Goal: Task Accomplishment & Management: Complete application form

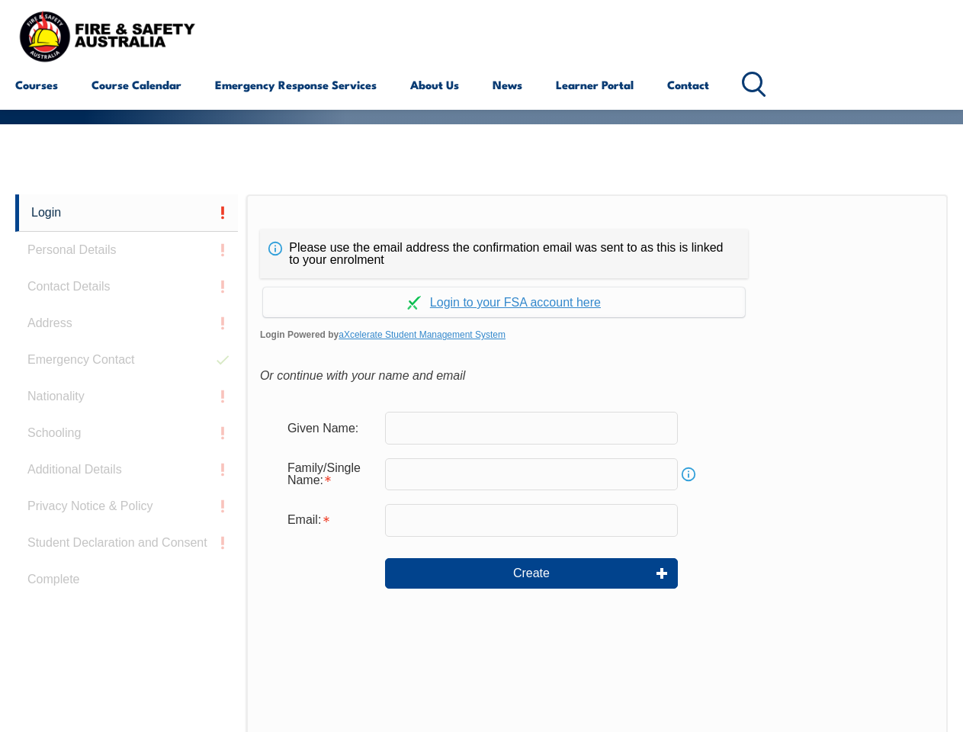
scroll to position [267, 0]
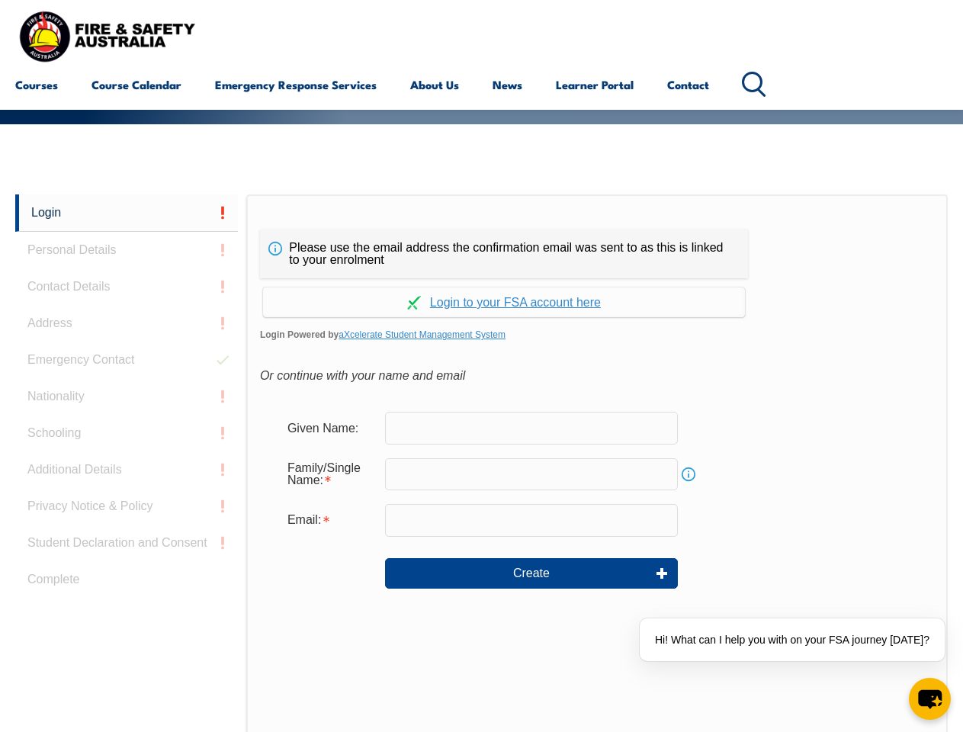
click at [481, 233] on div "Please use the email address the confirmation email was sent to as this is link…" at bounding box center [504, 254] width 488 height 49
click at [481, 463] on input "text" at bounding box center [531, 474] width 293 height 32
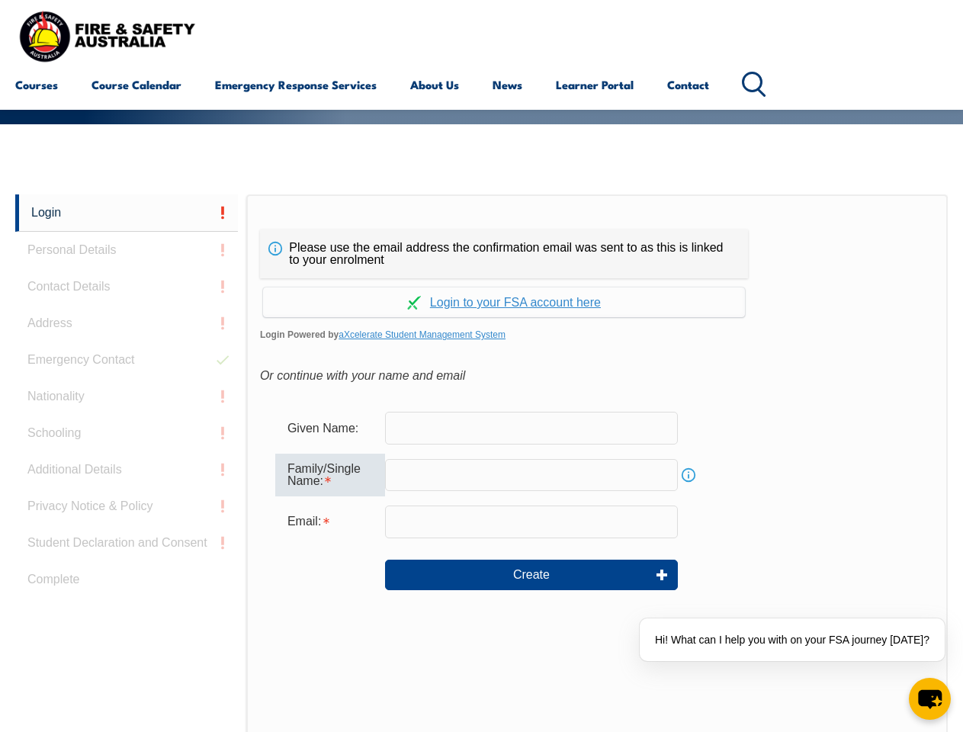
click at [127, 213] on link "Login" at bounding box center [126, 213] width 223 height 37
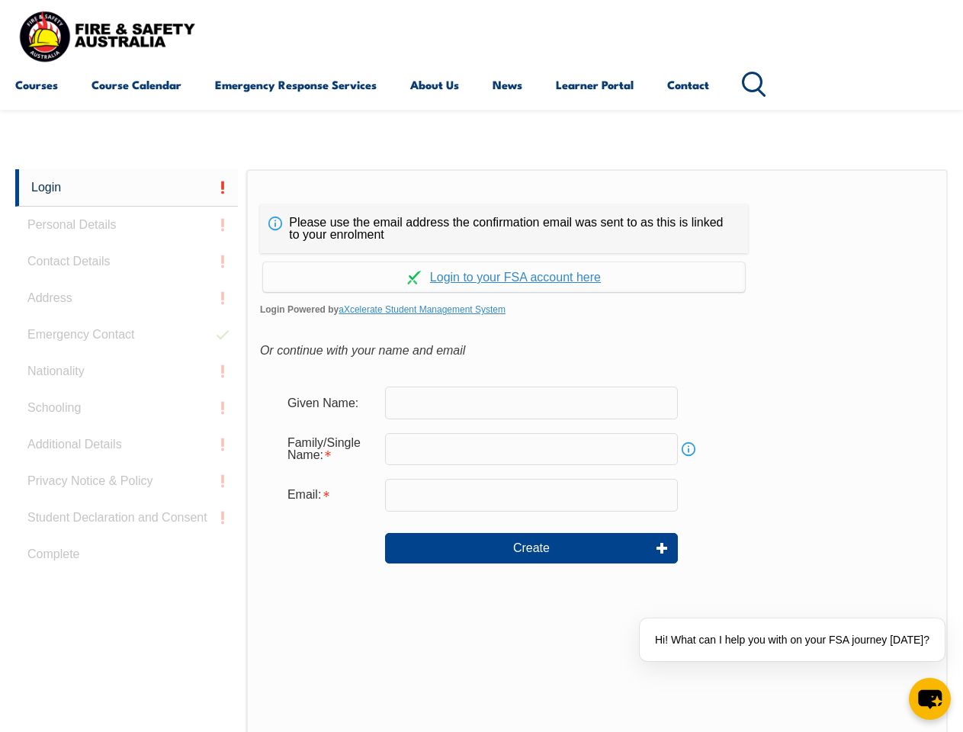
scroll to position [385, 0]
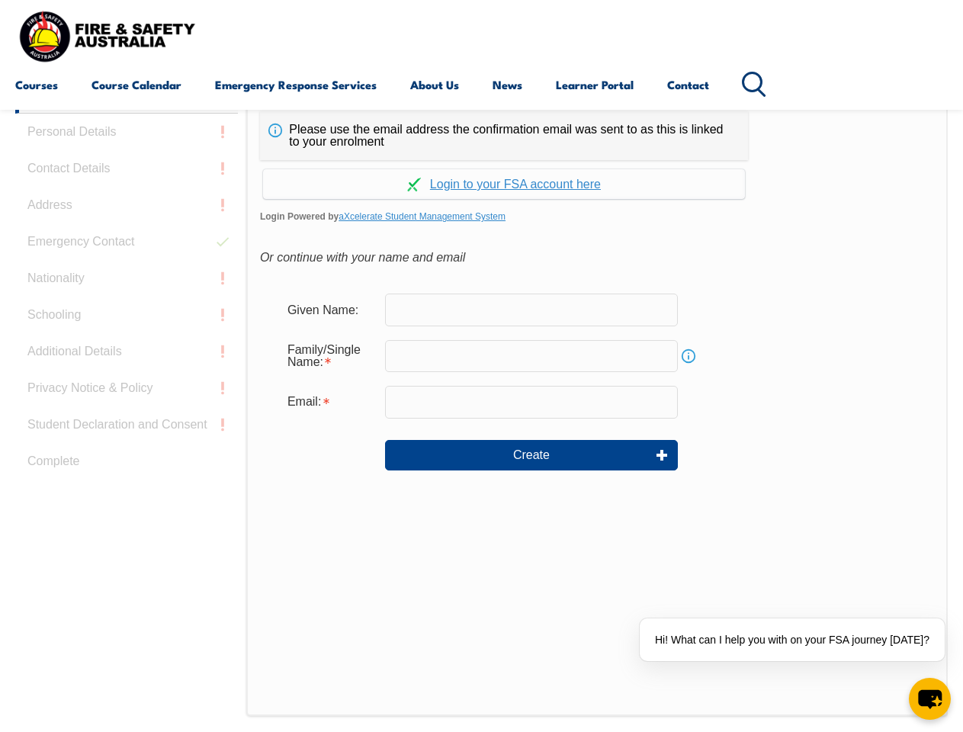
click at [127, 250] on div "Login Personal Details Contact Details Address Emergency Contact Nationality Sc…" at bounding box center [130, 457] width 231 height 762
click at [127, 287] on div "Login Personal Details Contact Details Address Emergency Contact Nationality Sc…" at bounding box center [130, 457] width 231 height 762
click at [127, 323] on div "Login Personal Details Contact Details Address Emergency Contact Nationality Sc…" at bounding box center [130, 457] width 231 height 762
click at [127, 360] on div "Login Personal Details Contact Details Address Emergency Contact Nationality Sc…" at bounding box center [130, 457] width 231 height 762
click at [127, 397] on div "Login Personal Details Contact Details Address Emergency Contact Nationality Sc…" at bounding box center [130, 457] width 231 height 762
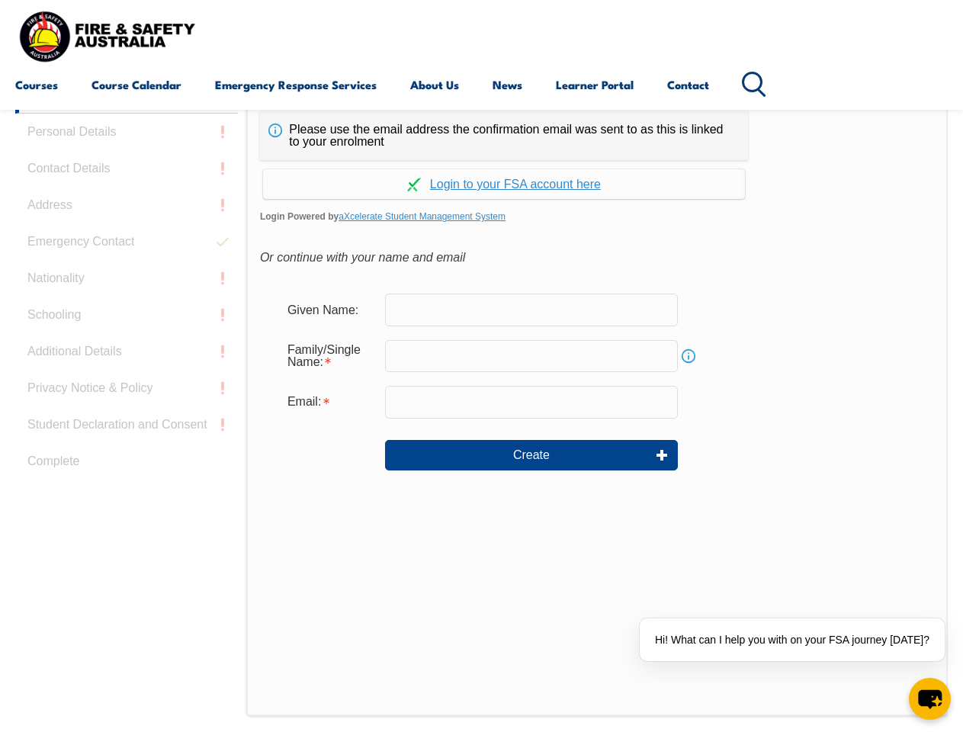
click at [127, 433] on div "Login Personal Details Contact Details Address Emergency Contact Nationality Sc…" at bounding box center [130, 457] width 231 height 762
click at [127, 470] on div "Login Personal Details Contact Details Address Emergency Contact Nationality Sc…" at bounding box center [130, 457] width 231 height 762
